Goal: Information Seeking & Learning: Learn about a topic

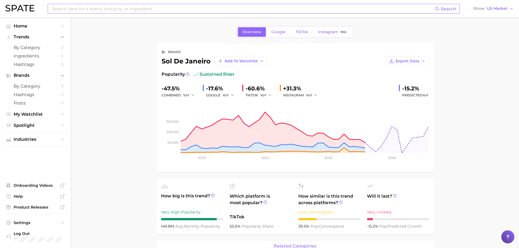
click at [109, 5] on input at bounding box center [243, 8] width 384 height 9
type input "BODY MIST"
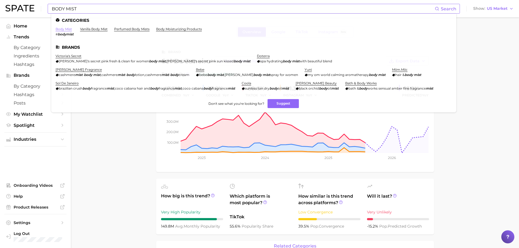
click at [64, 29] on link "body mist" at bounding box center [64, 29] width 16 height 4
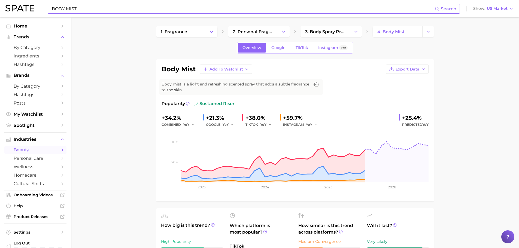
click at [83, 9] on input "BODY MIST" at bounding box center [243, 8] width 384 height 9
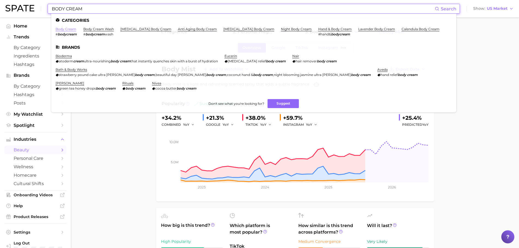
click at [64, 28] on link "body cream" at bounding box center [66, 29] width 21 height 4
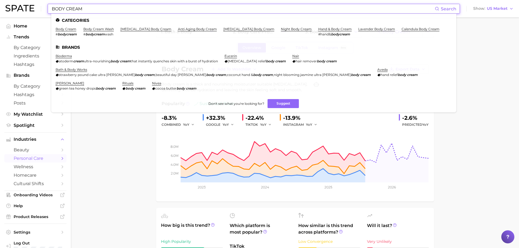
click at [79, 6] on input "BODY CREAM" at bounding box center [243, 8] width 384 height 9
click at [82, 7] on input "BODY CREAM" at bounding box center [243, 8] width 384 height 9
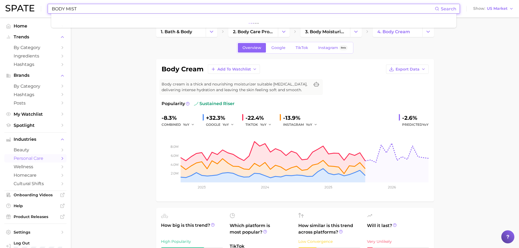
type input "BODY MIST"
click at [88, 10] on input "BODY MIST" at bounding box center [243, 8] width 384 height 9
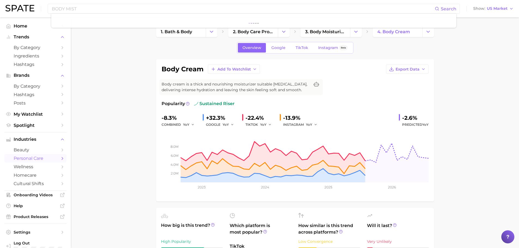
click at [82, 8] on input "BODY MIST" at bounding box center [243, 8] width 384 height 9
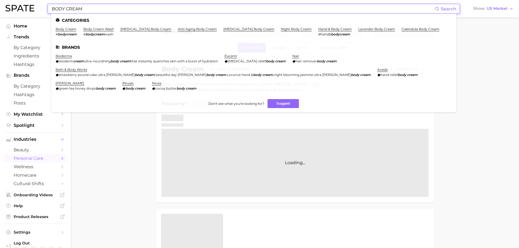
click at [85, 6] on input "BODY CREAM" at bounding box center [243, 8] width 384 height 9
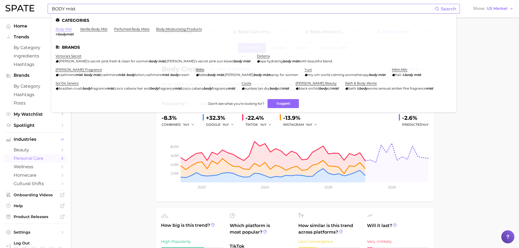
click at [65, 30] on link "body mist" at bounding box center [64, 29] width 16 height 4
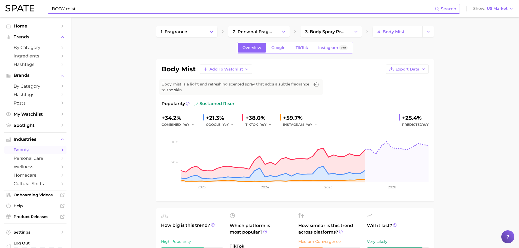
drag, startPoint x: 496, startPoint y: 129, endPoint x: 487, endPoint y: 129, distance: 8.4
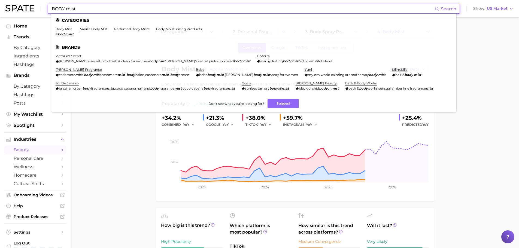
click at [82, 9] on input "BODY mist" at bounding box center [243, 8] width 384 height 9
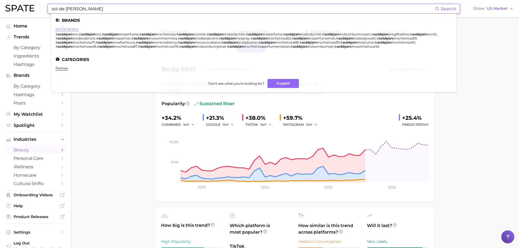
type input "sol de jan"
click at [65, 29] on link "sol de janeiro" at bounding box center [67, 29] width 23 height 4
